Goal: Find specific page/section: Find specific page/section

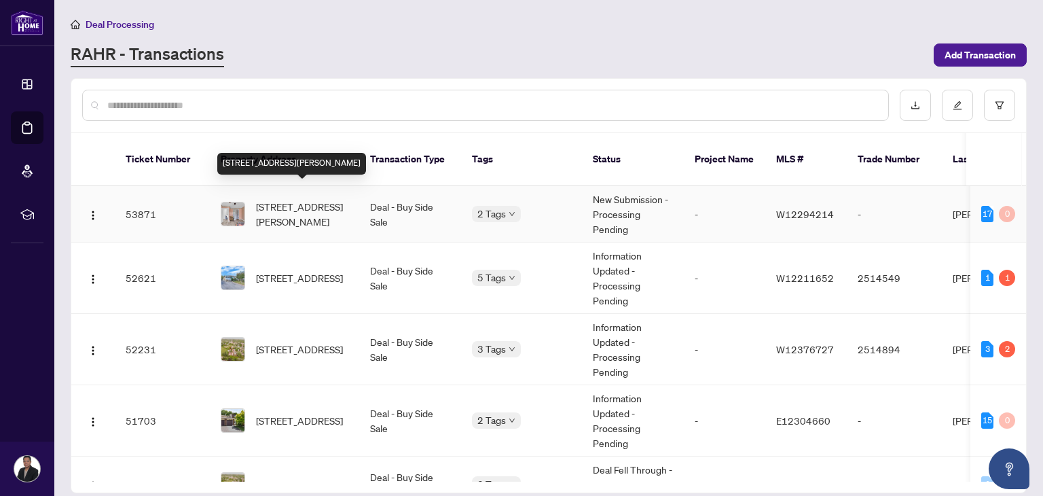
click at [276, 199] on span "[STREET_ADDRESS][PERSON_NAME]" at bounding box center [302, 214] width 92 height 30
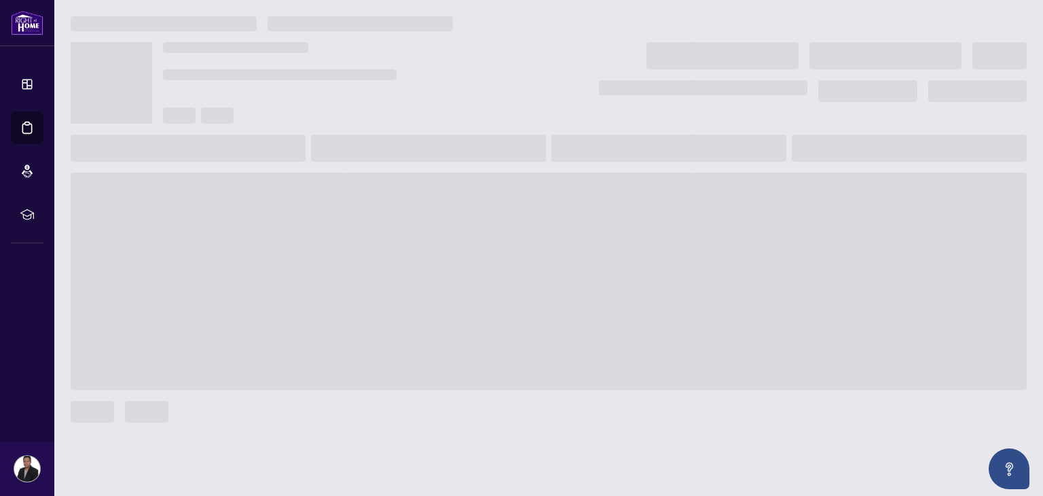
click at [276, 198] on span at bounding box center [549, 280] width 956 height 217
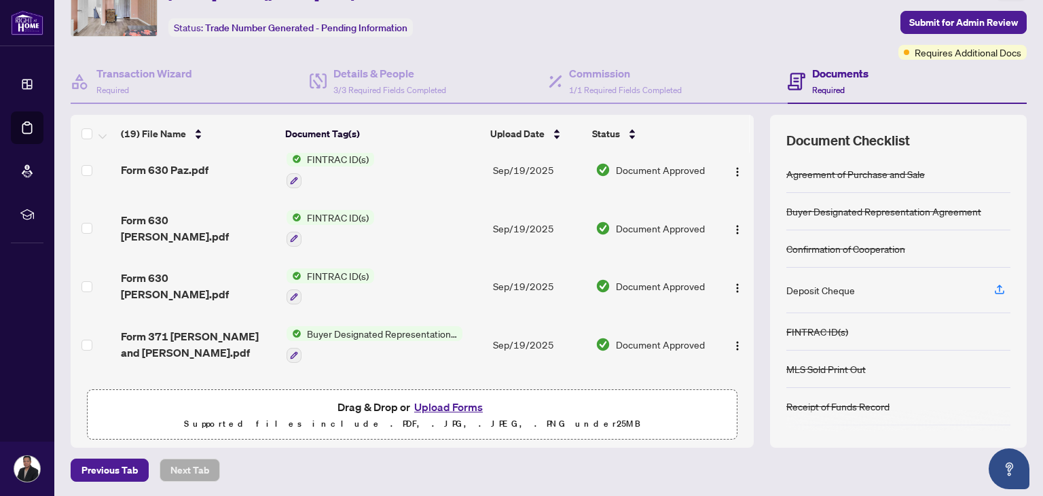
scroll to position [473, 0]
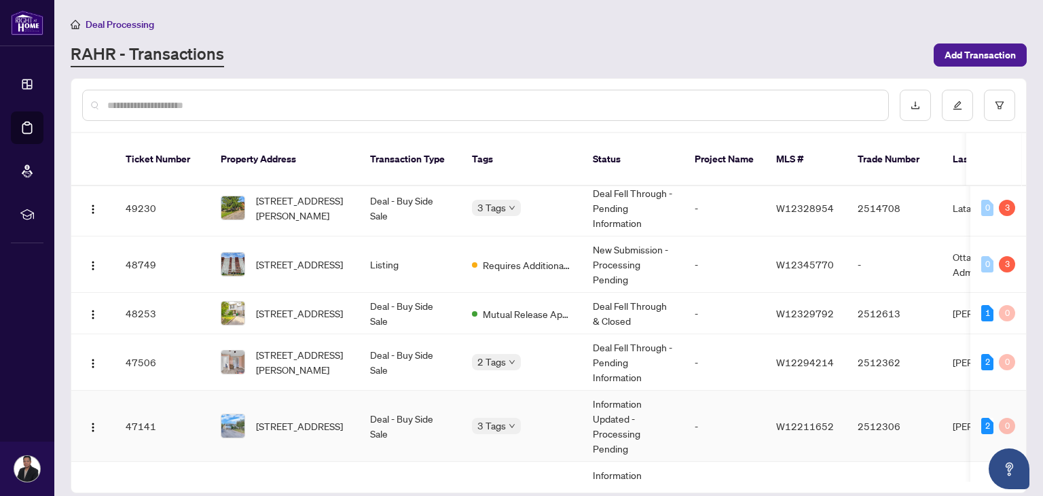
scroll to position [319, 0]
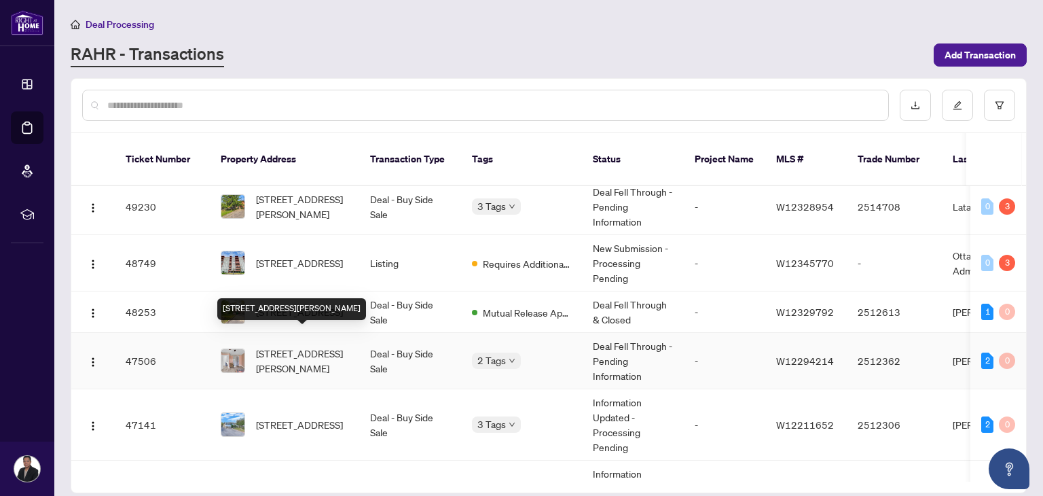
click at [304, 346] on span "[STREET_ADDRESS][PERSON_NAME]" at bounding box center [302, 361] width 92 height 30
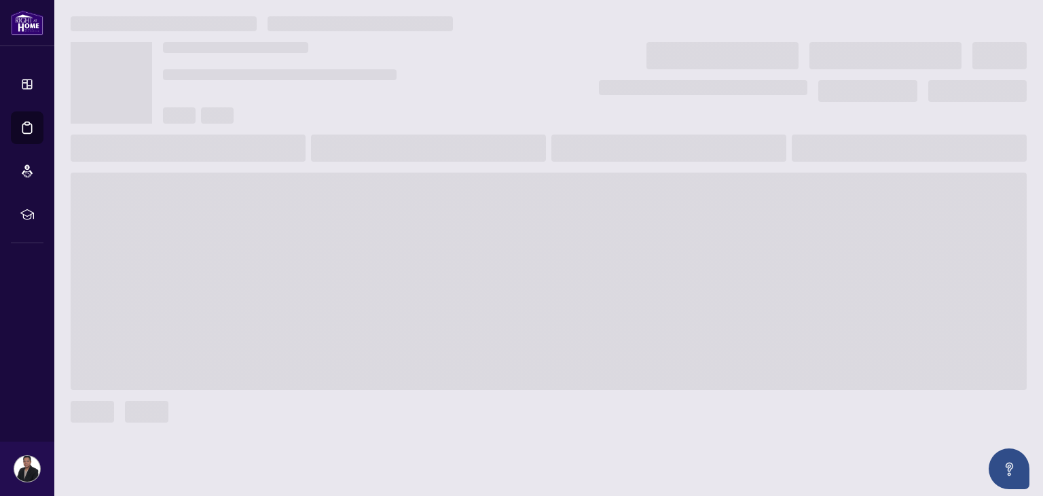
click at [304, 341] on span at bounding box center [549, 280] width 956 height 217
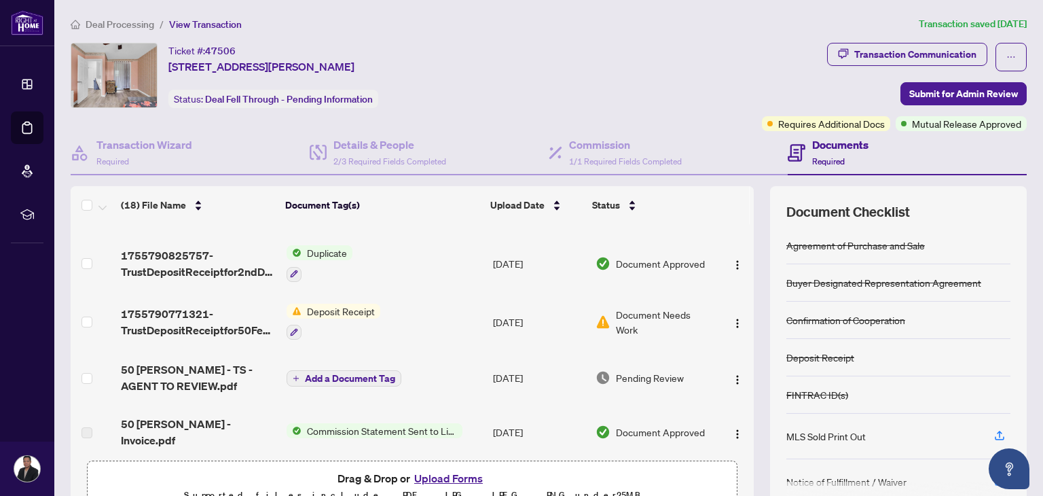
scroll to position [383, 0]
click at [494, 96] on div "Ticket #: 47506 [STREET_ADDRESS][PERSON_NAME] Status: Deal Fell Through - Pendi…" at bounding box center [414, 75] width 686 height 65
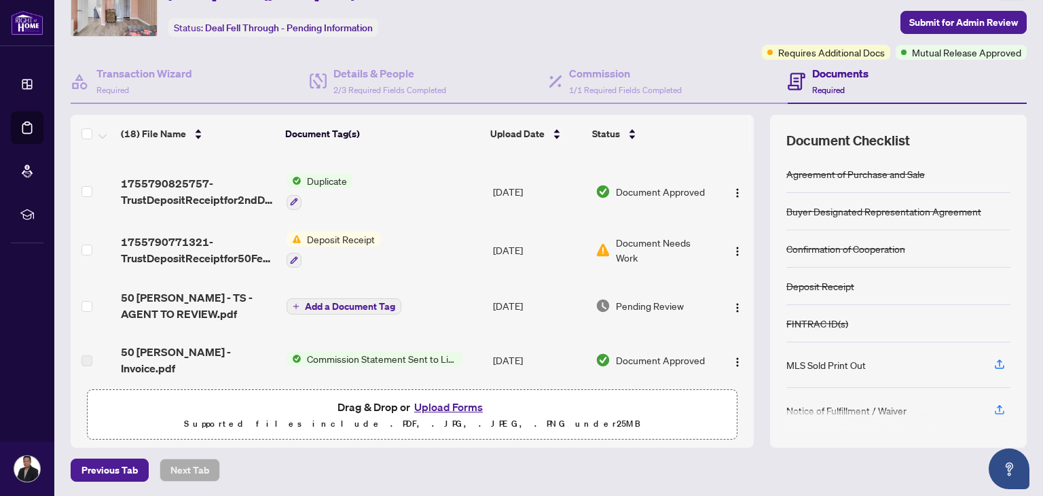
scroll to position [0, 0]
